Goal: Find specific fact

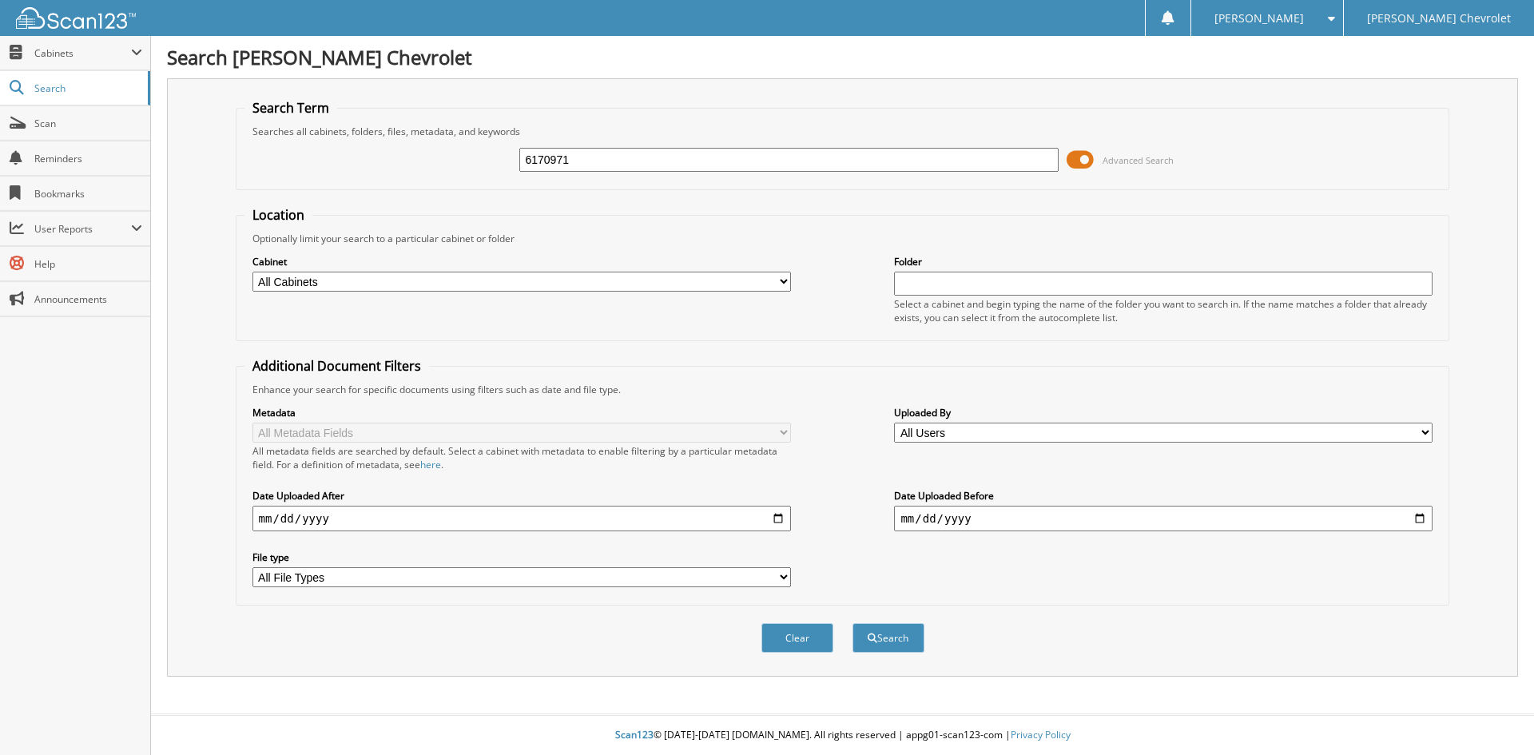
type input "6170971"
click at [853, 623] on button "Search" at bounding box center [889, 638] width 72 height 30
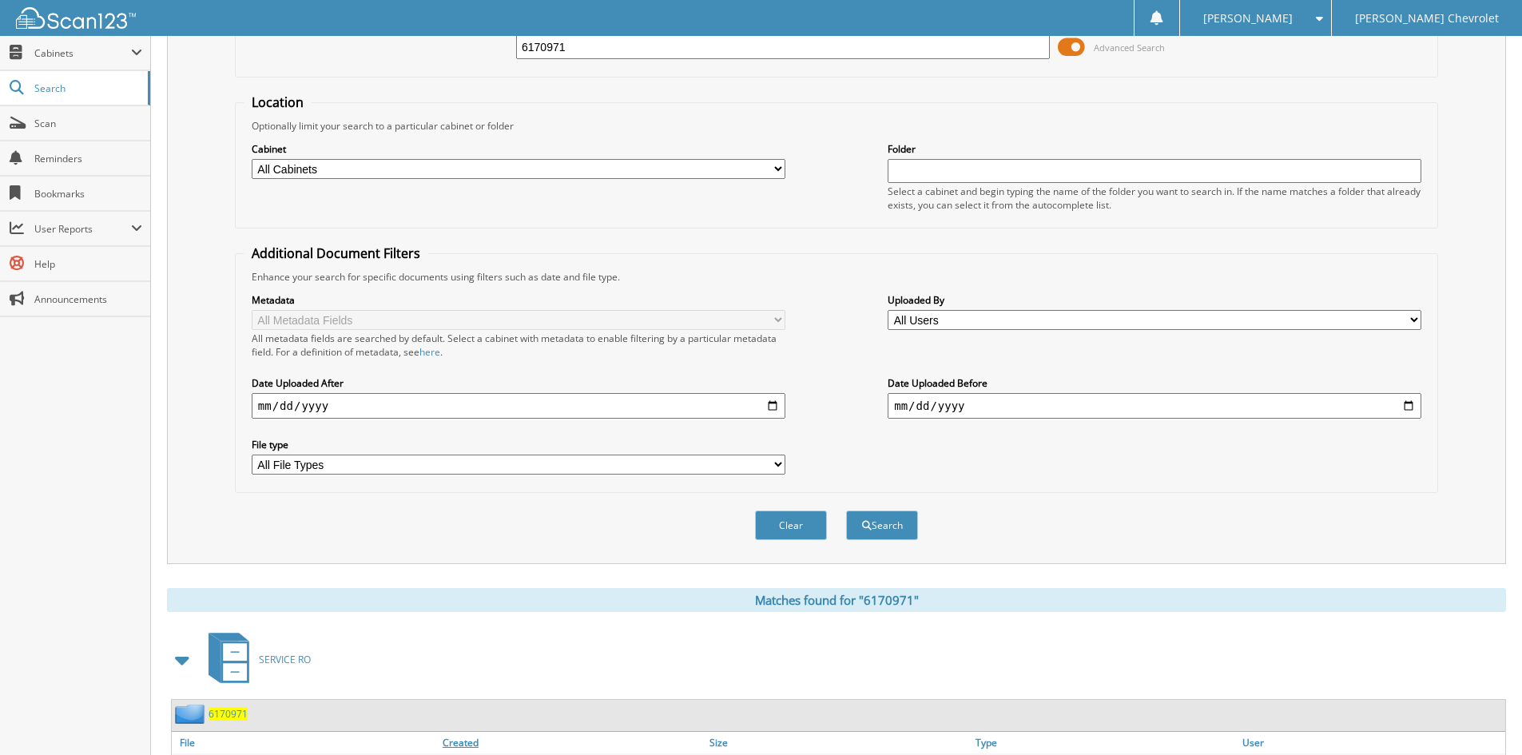
scroll to position [236, 0]
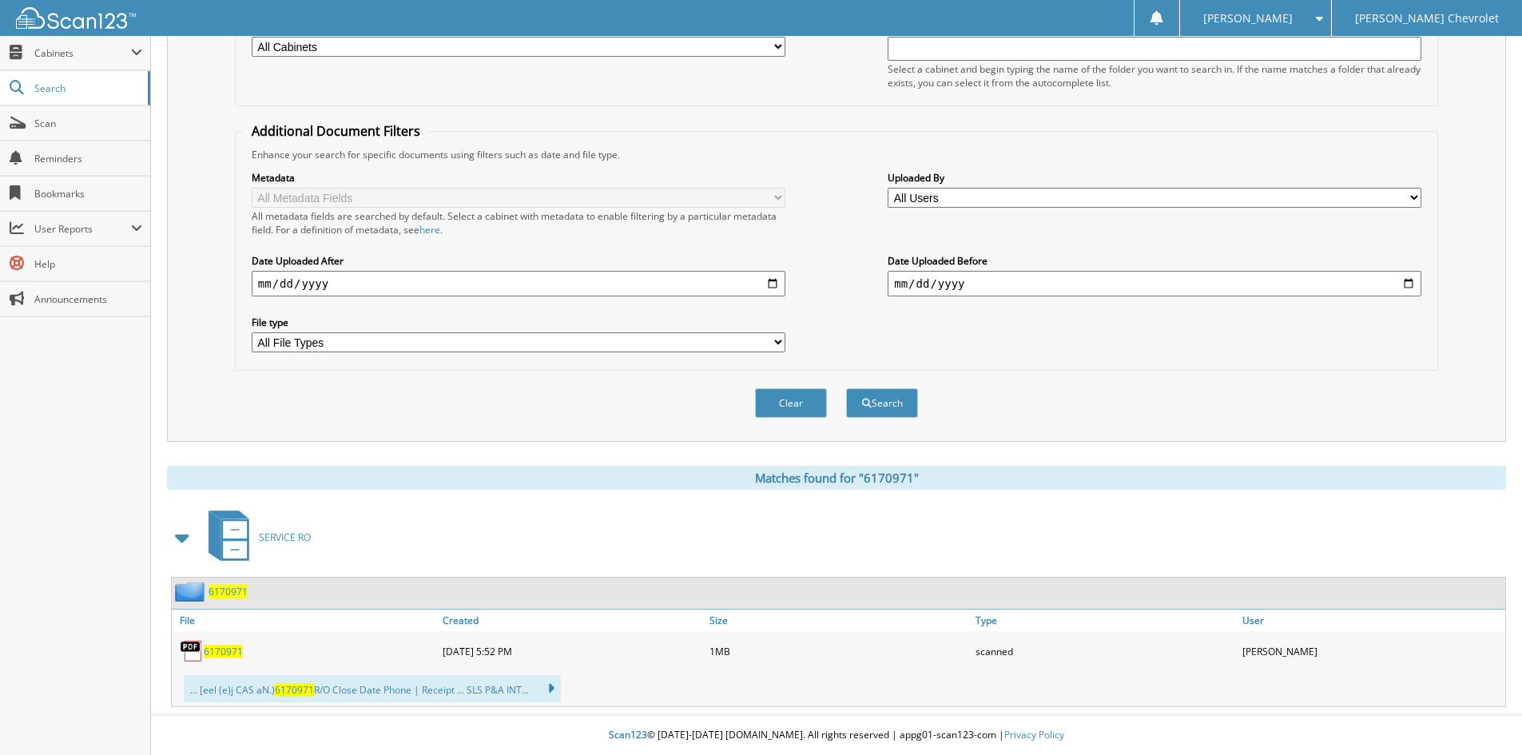
click at [237, 645] on span "6170971" at bounding box center [223, 652] width 39 height 14
click at [1290, 478] on div "Matches found for "6170971"" at bounding box center [836, 478] width 1339 height 24
